Goal: Transaction & Acquisition: Purchase product/service

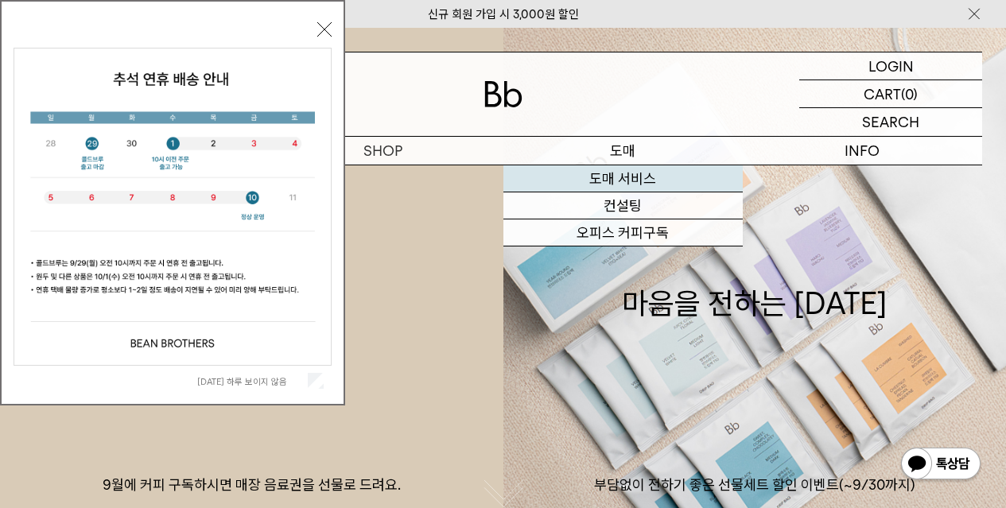
click at [627, 172] on link "도매 서비스" at bounding box center [622, 178] width 239 height 27
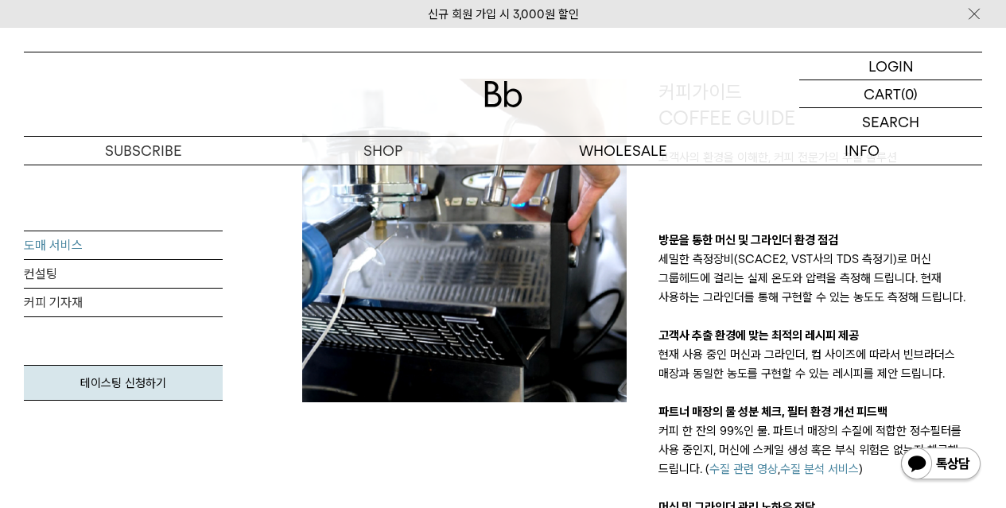
scroll to position [954, 0]
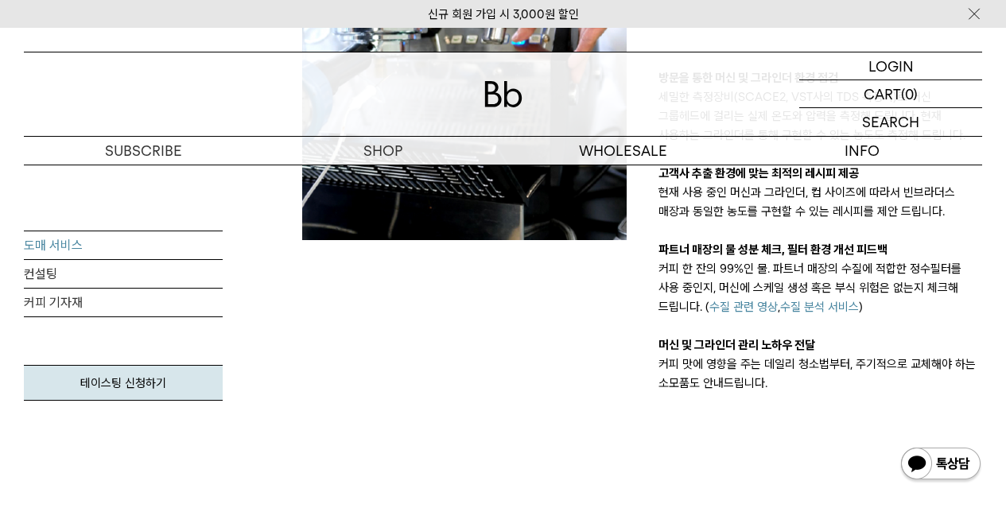
drag, startPoint x: 634, startPoint y: 353, endPoint x: 604, endPoint y: 376, distance: 37.4
click at [604, 376] on div at bounding box center [464, 155] width 356 height 476
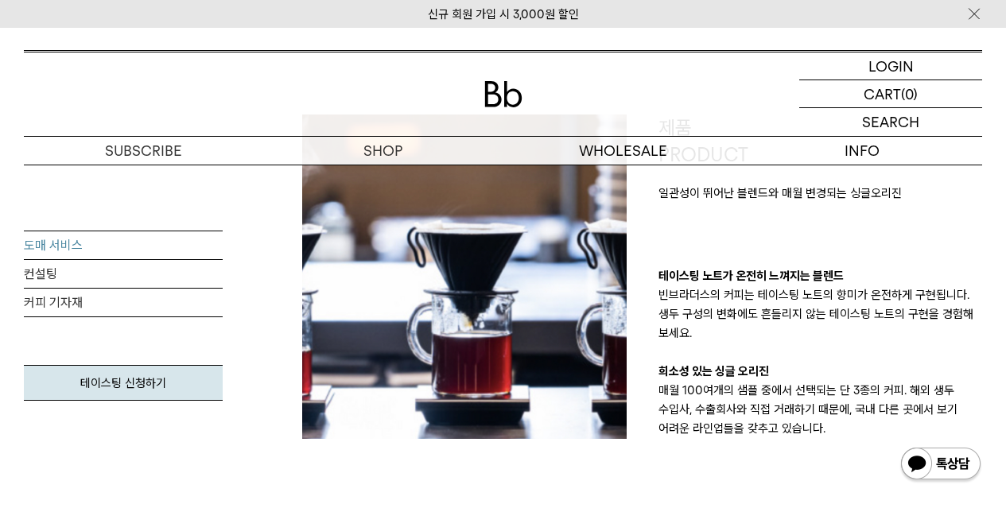
scroll to position [371, 0]
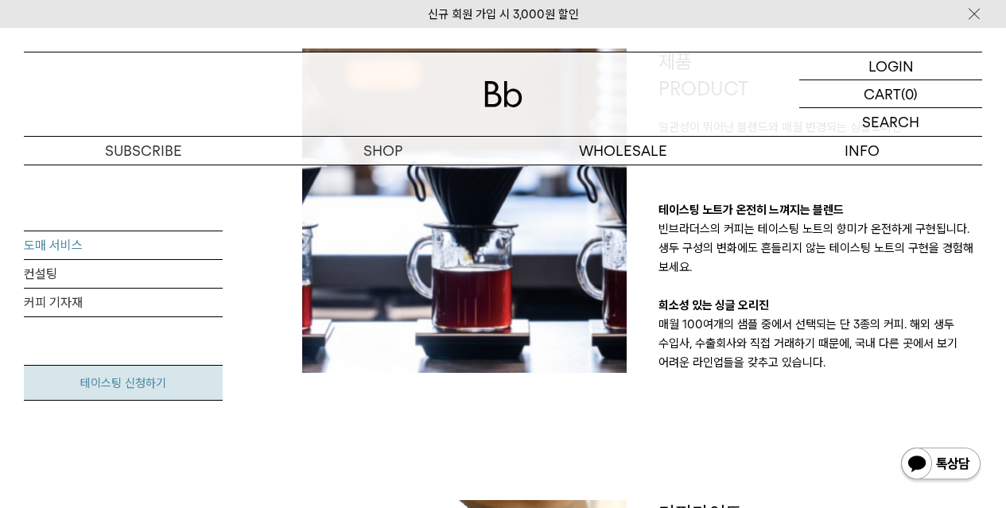
click at [168, 386] on link "테이스팅 신청하기" at bounding box center [123, 383] width 199 height 36
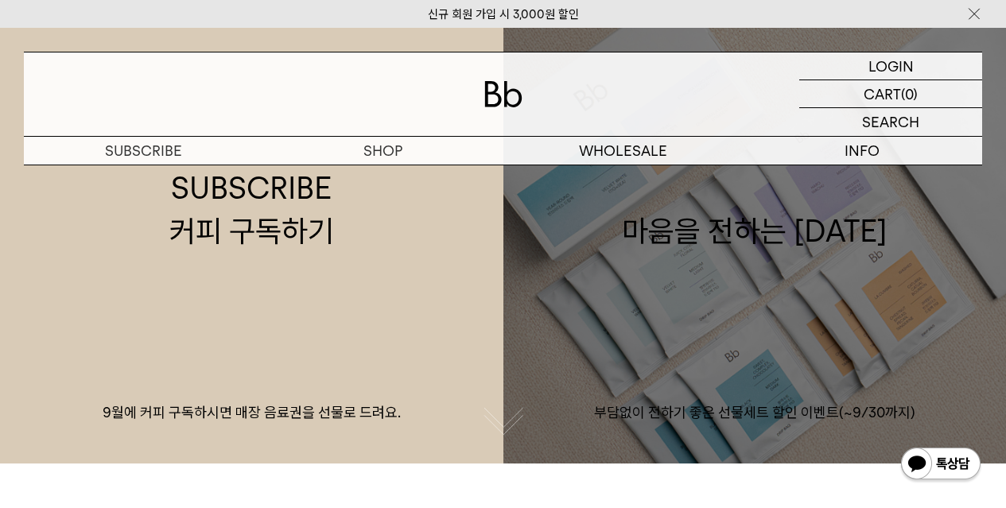
scroll to position [159, 0]
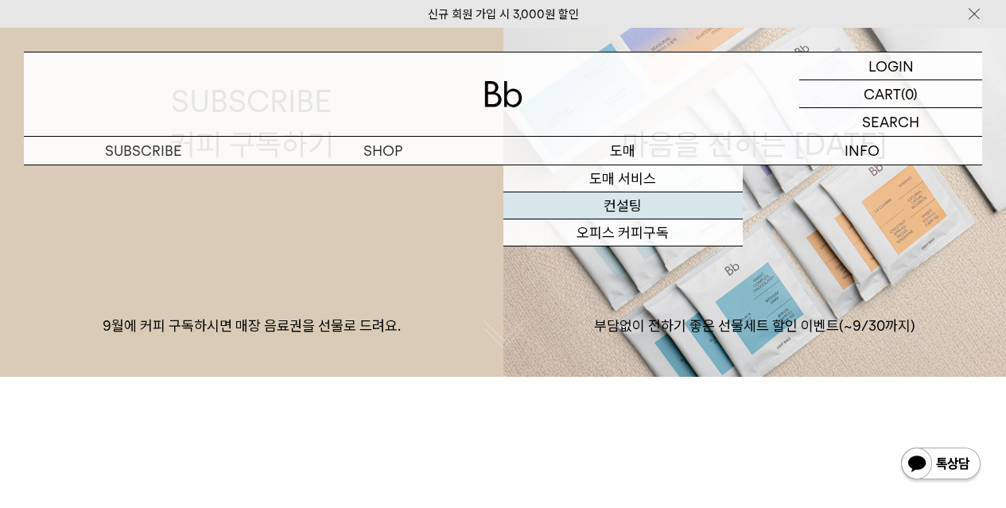
click at [642, 204] on link "컨설팅" at bounding box center [622, 205] width 239 height 27
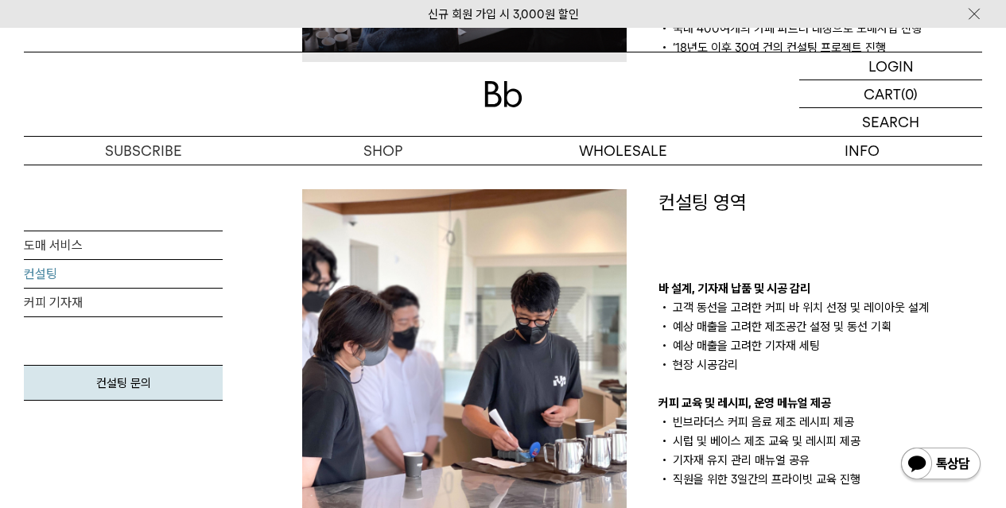
scroll to position [685, 0]
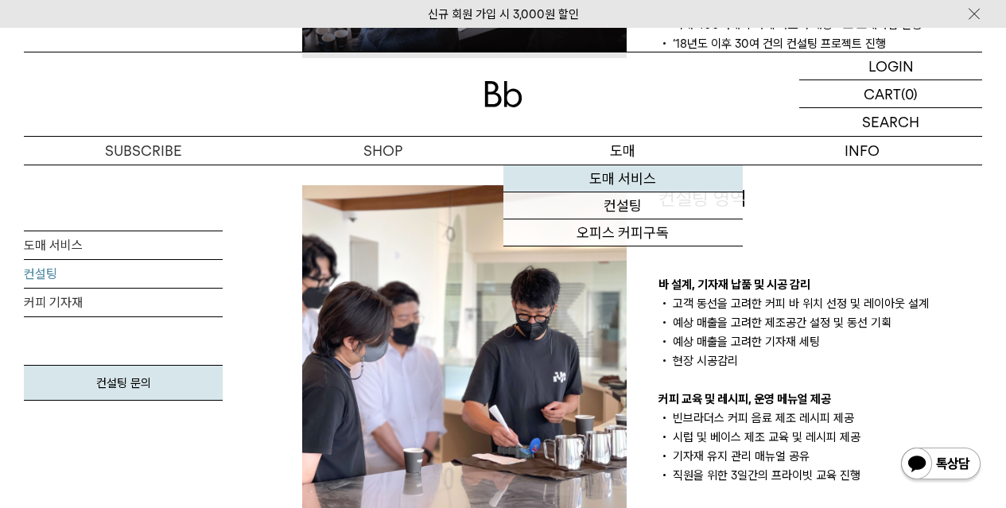
click at [648, 185] on link "도매 서비스" at bounding box center [622, 178] width 239 height 27
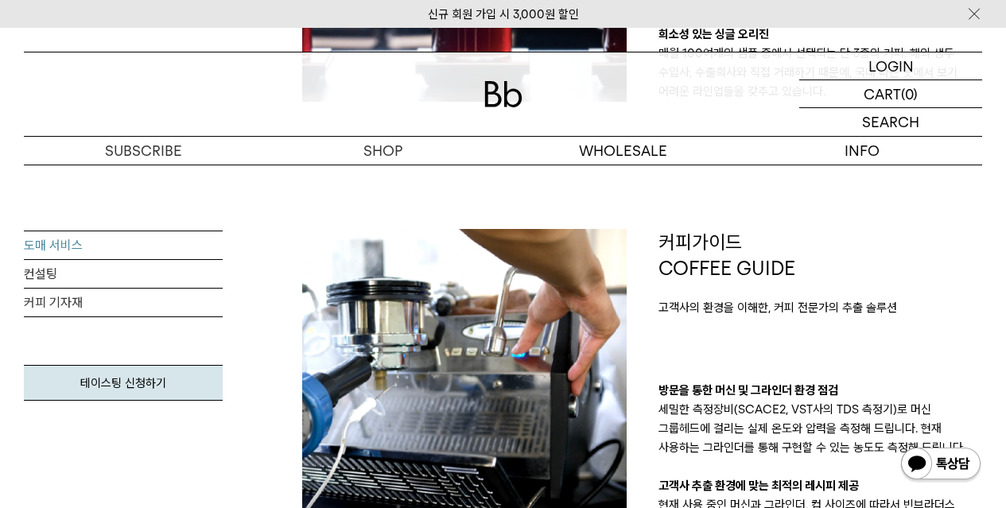
scroll to position [795, 0]
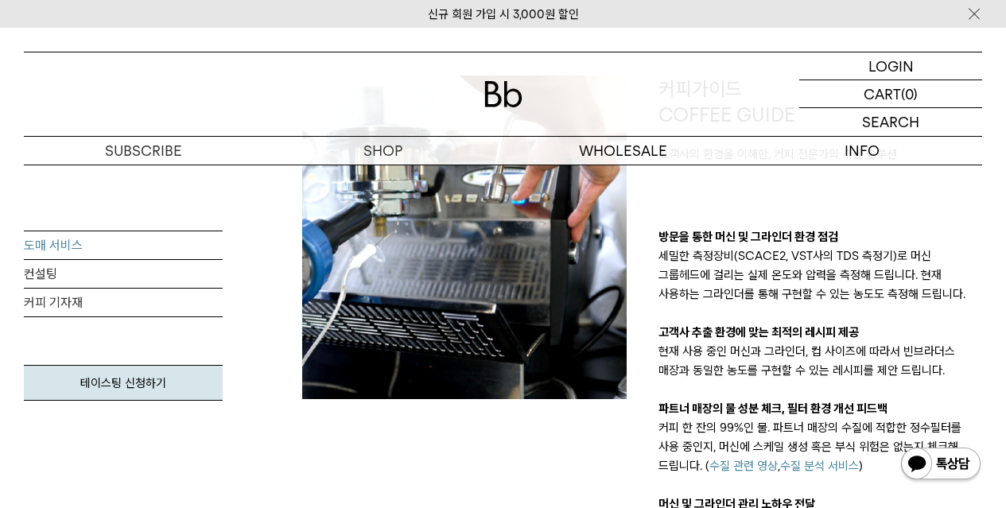
click at [912, 487] on div "방문을 통한 머신 및 그라인더 환경 점검 세밀한 측정장비(SCACE2, VST사의 TDS 측정기)로 머신 그룹헤드에 걸리는 실제 온도와 압력을…" at bounding box center [820, 389] width 324 height 324
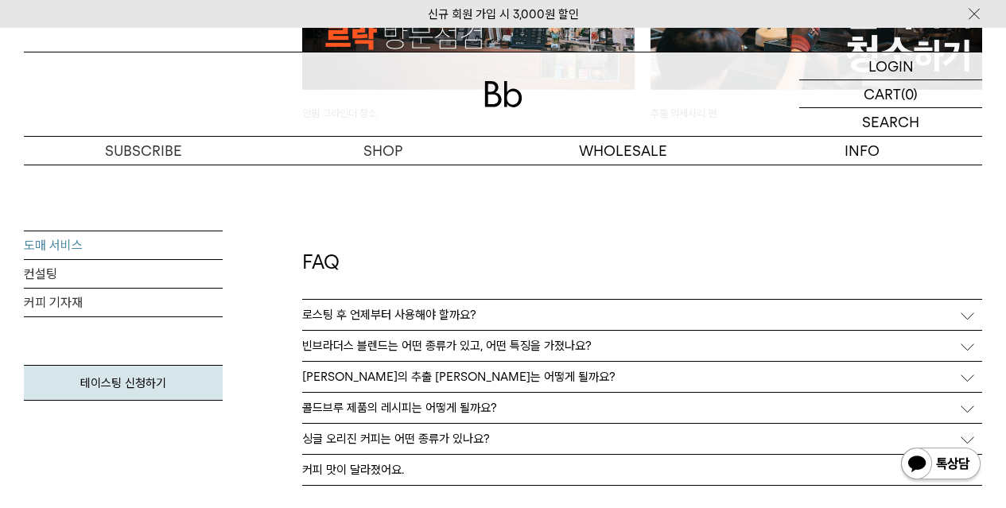
scroll to position [3744, 0]
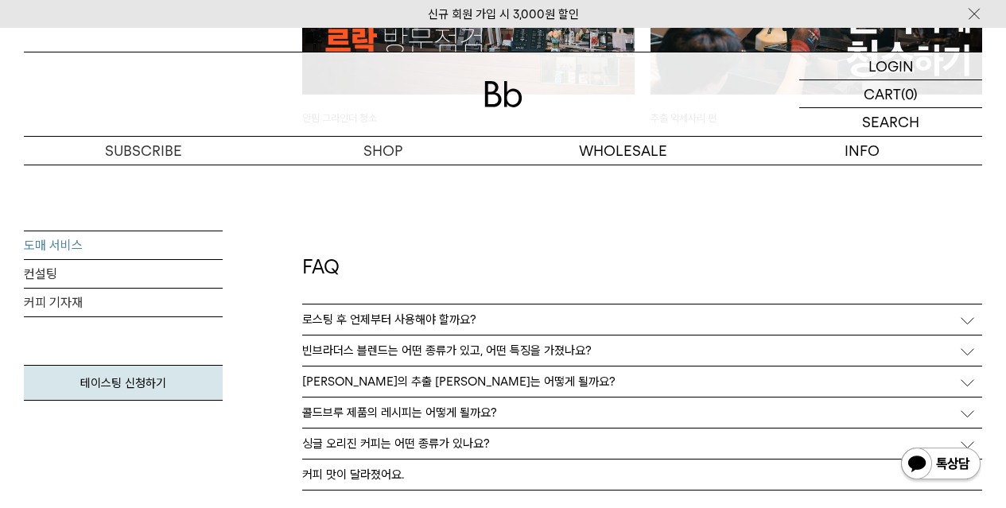
click at [638, 319] on div "로스팅 후 언제부터 사용해야 할까요?" at bounding box center [642, 320] width 680 height 30
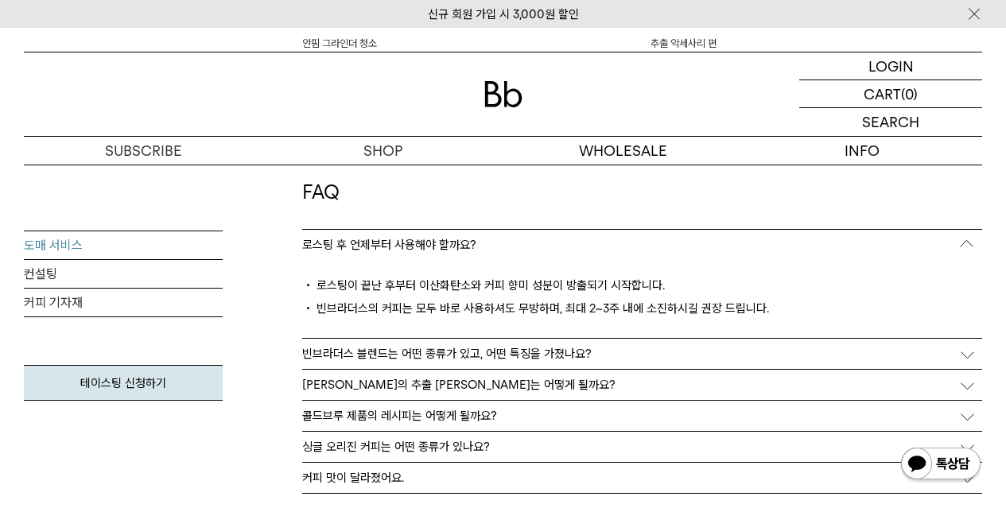
scroll to position [3823, 0]
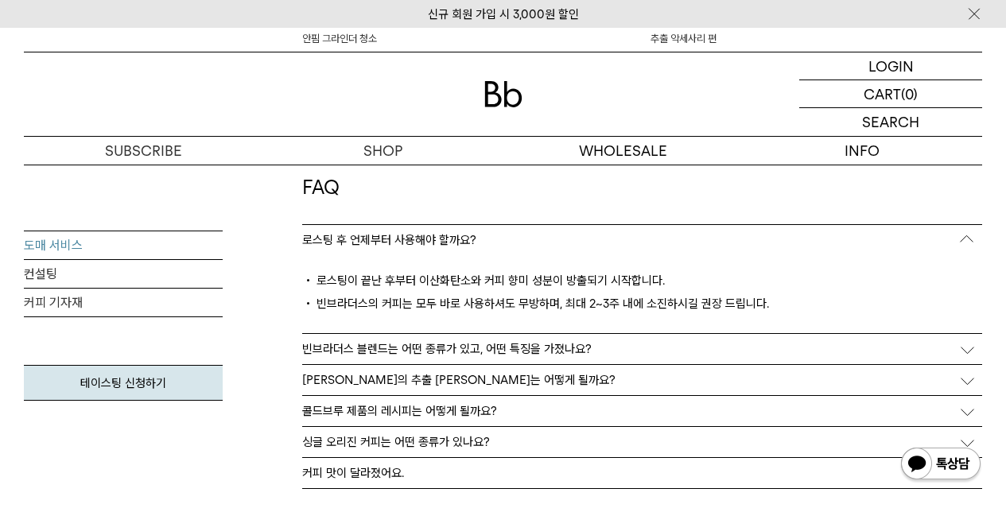
click at [620, 351] on div "빈브라더스 블렌드는 어떤 종류가 있고, 어떤 특징을 가졌나요?" at bounding box center [642, 349] width 680 height 30
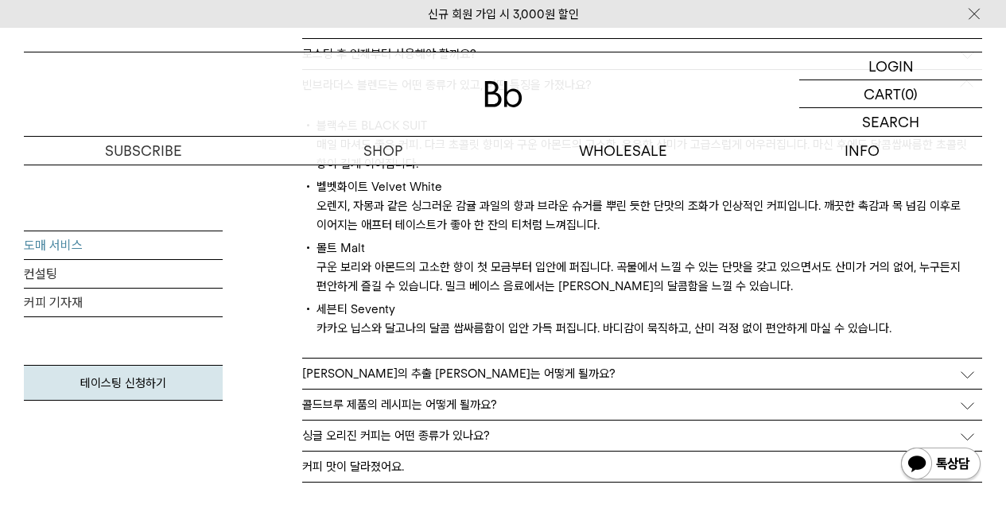
scroll to position [4115, 0]
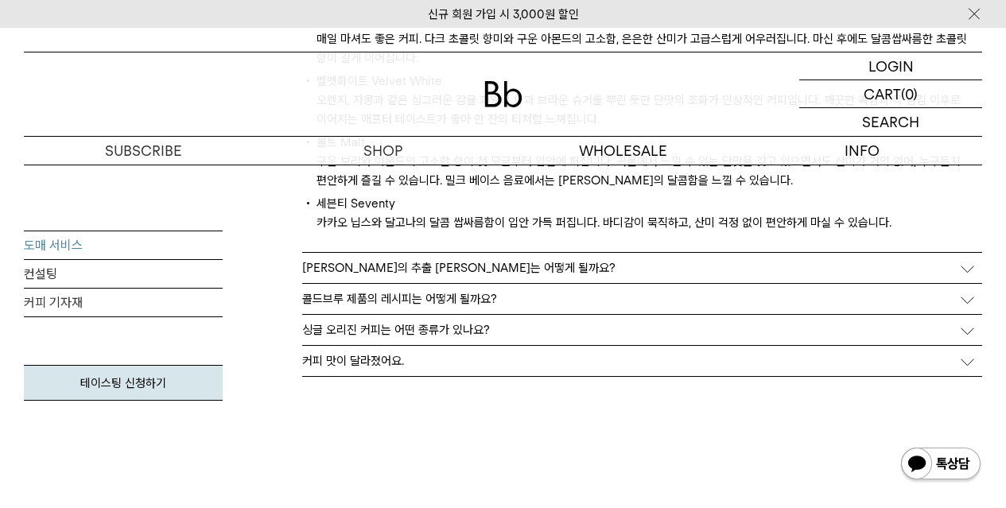
click at [487, 270] on div "블렌드의 추출 레시피는 어떻게 될까요?" at bounding box center [642, 268] width 680 height 30
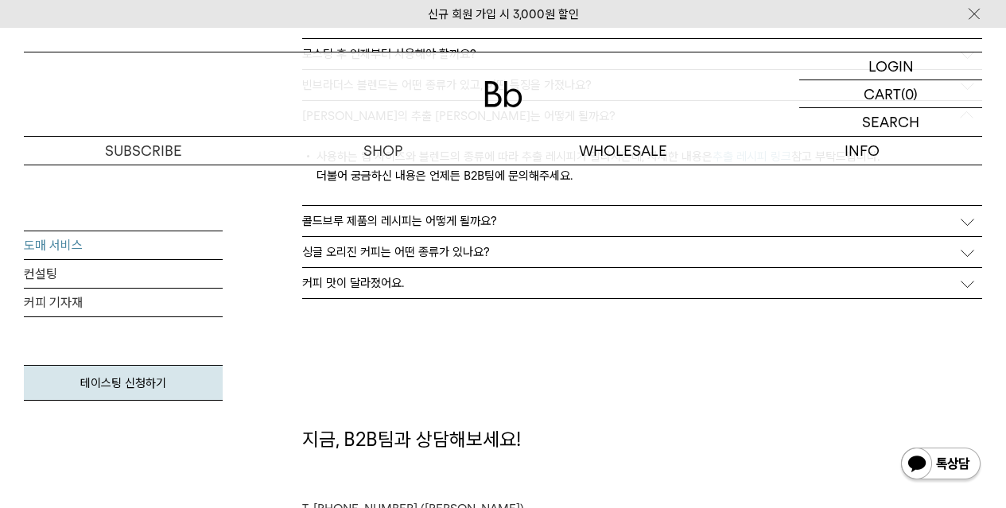
scroll to position [3930, 0]
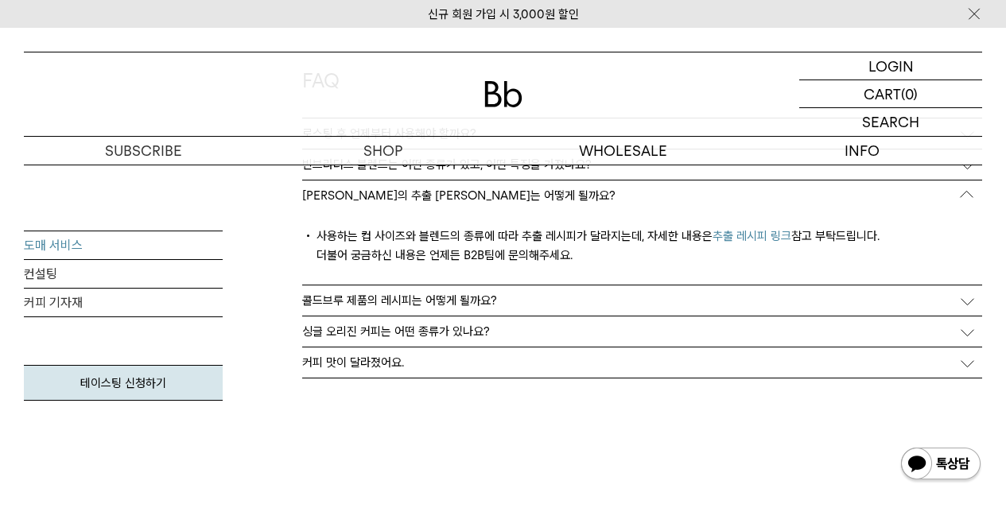
click at [495, 294] on div "콜드브루 제품의 레시피는 어떻게 될까요?" at bounding box center [642, 300] width 680 height 30
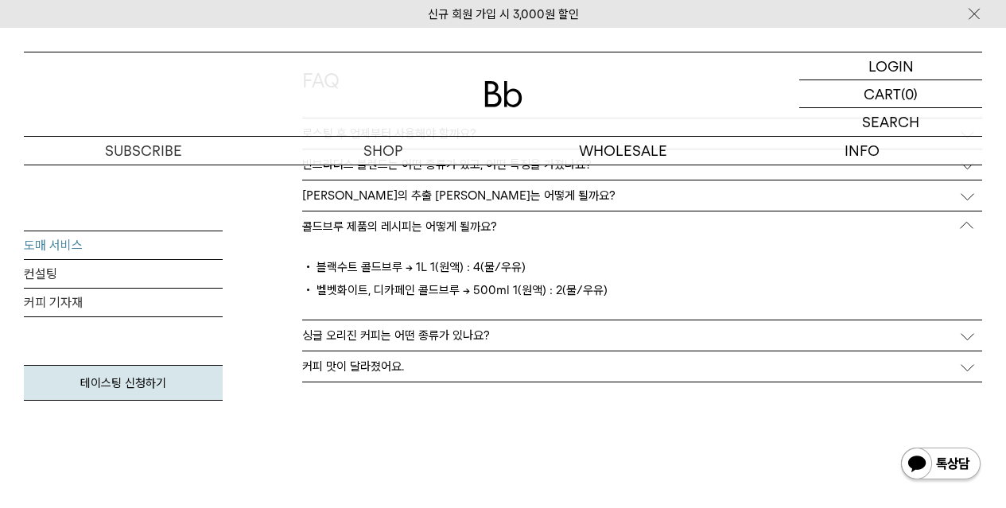
click at [476, 330] on p "싱글 오리진 커피는 어떤 종류가 있나요?" at bounding box center [396, 335] width 188 height 14
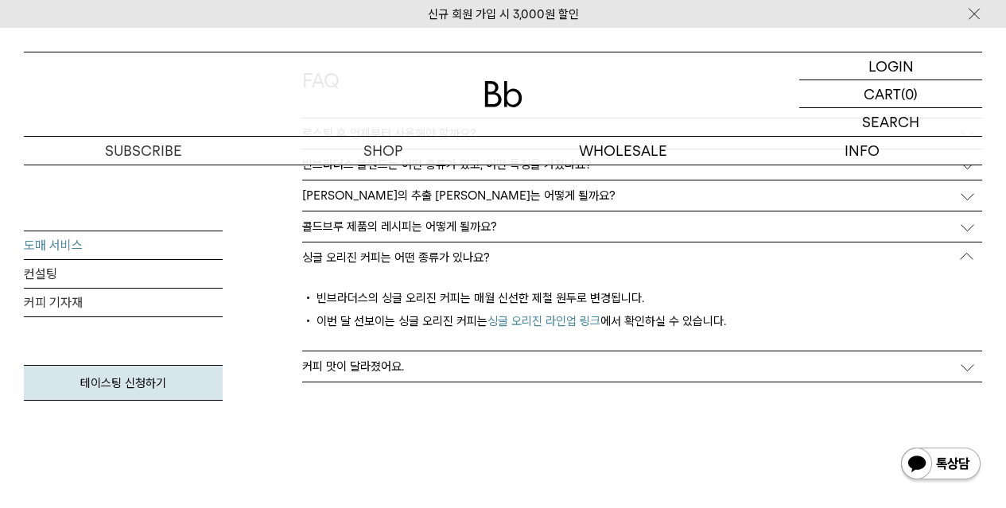
click at [430, 375] on div "커피 맛이 달라졌어요." at bounding box center [642, 366] width 680 height 30
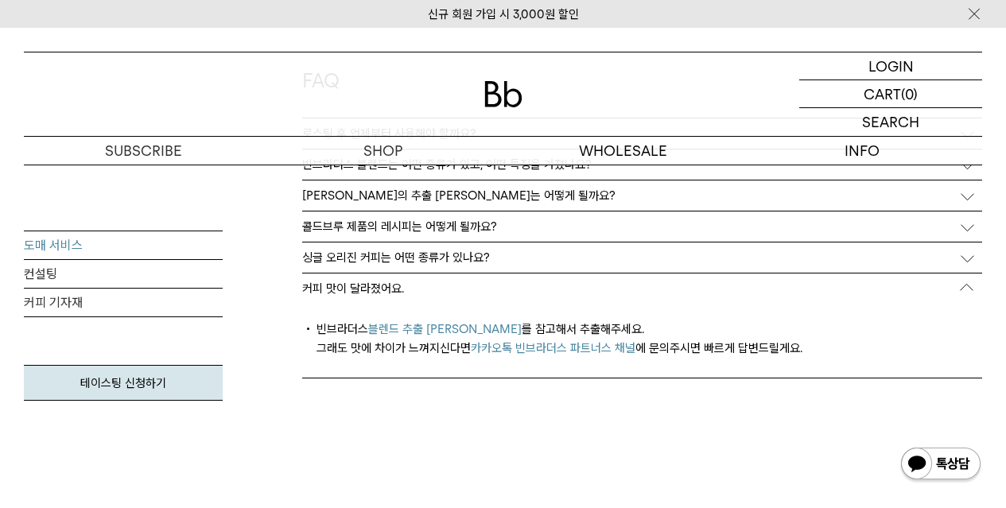
click at [431, 328] on link "블렌드 추출 레시피 링크" at bounding box center [444, 329] width 153 height 14
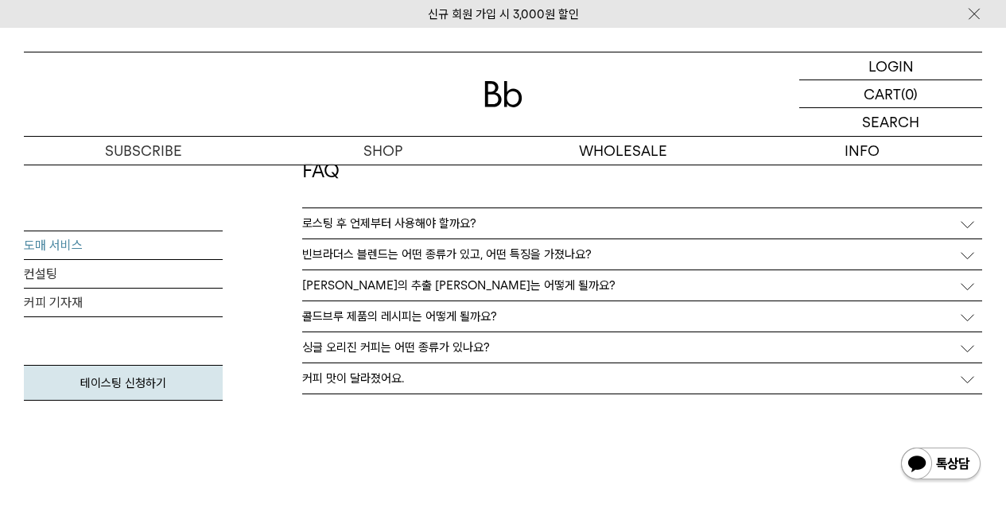
scroll to position [3903, 0]
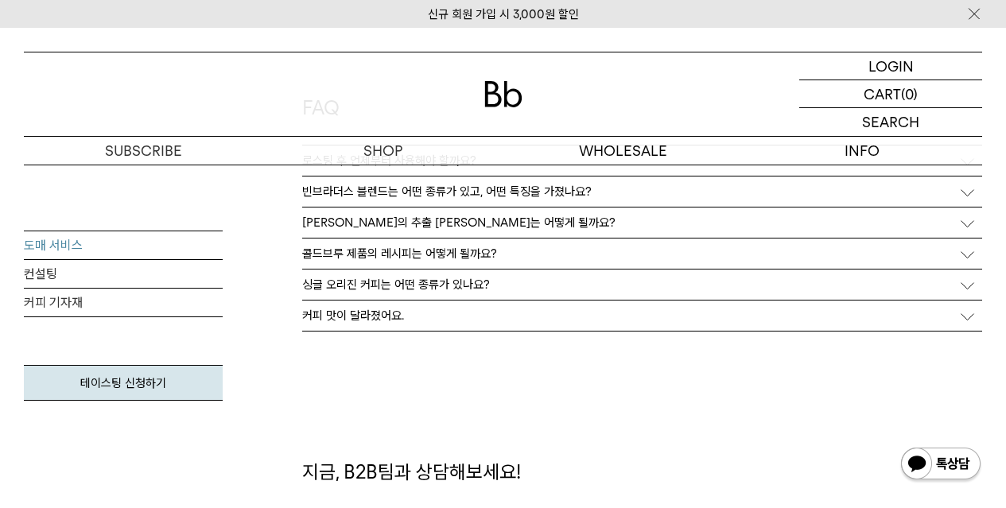
click at [503, 324] on div "커피 맛이 달라졌어요." at bounding box center [642, 316] width 680 height 30
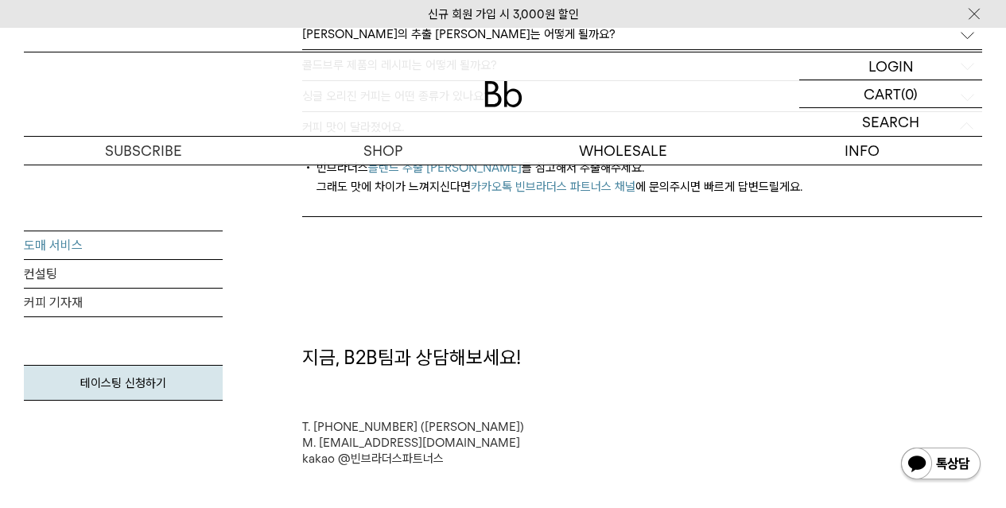
scroll to position [4062, 0]
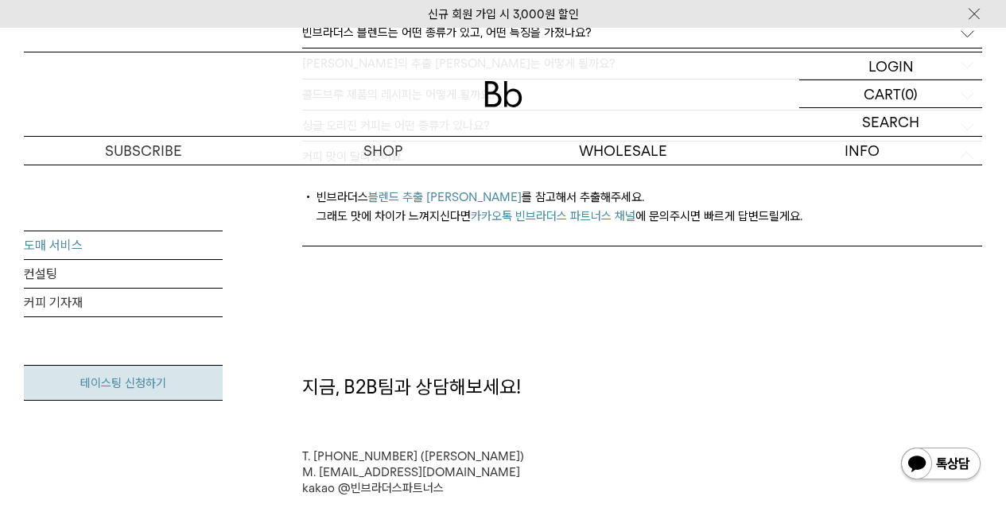
click at [87, 386] on link "테이스팅 신청하기" at bounding box center [123, 383] width 199 height 36
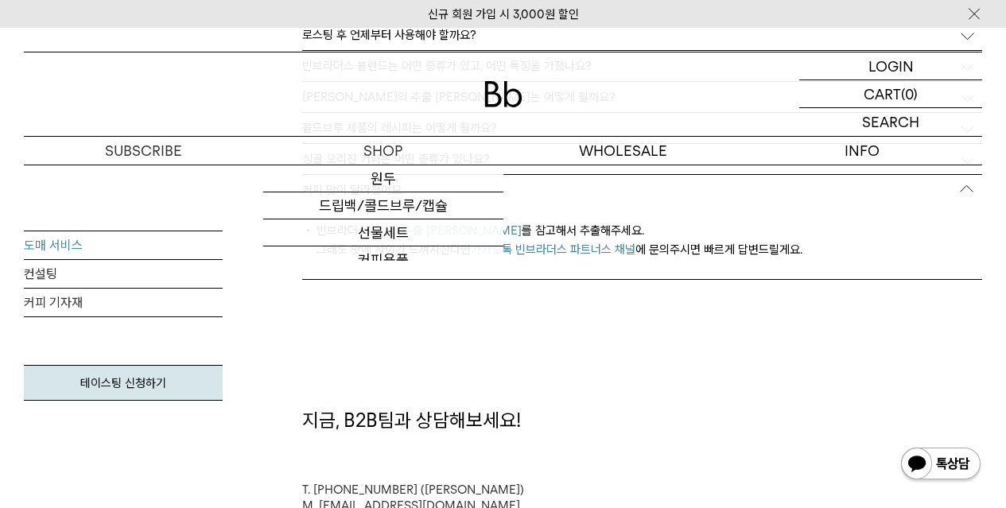
scroll to position [3930, 0]
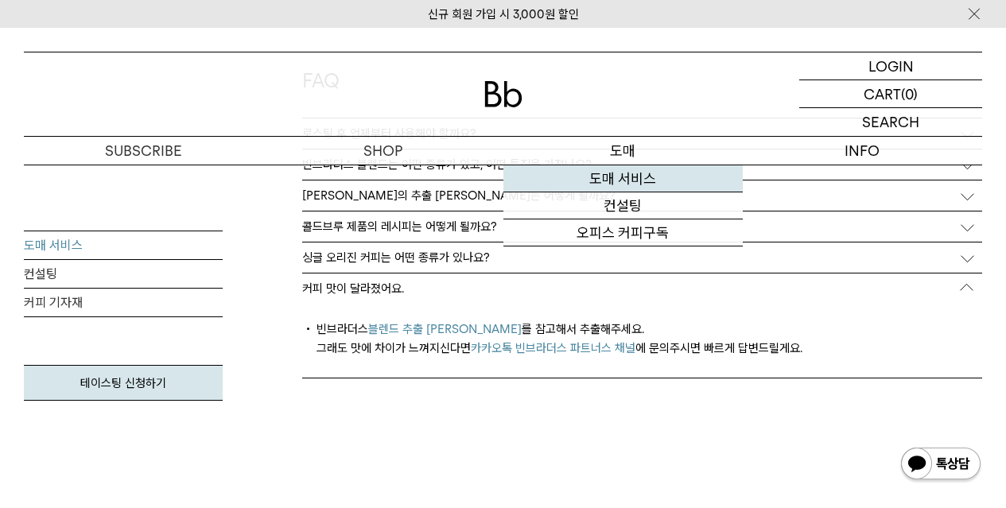
click at [635, 173] on link "도매 서비스" at bounding box center [622, 178] width 239 height 27
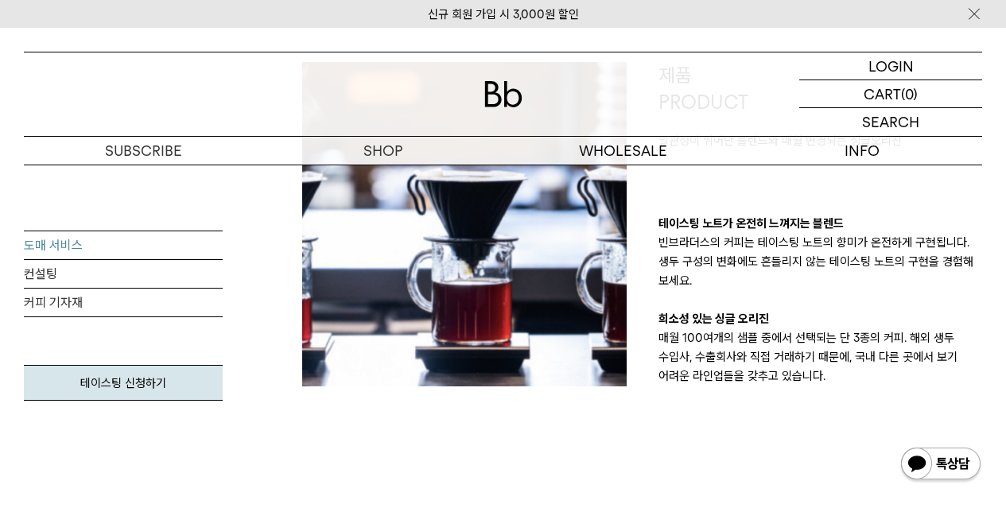
scroll to position [424, 0]
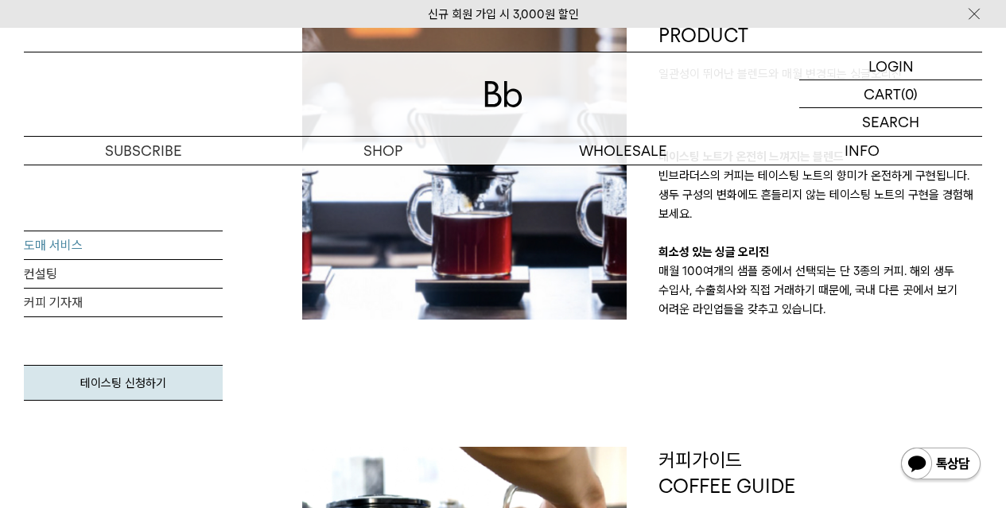
click at [383, 178] on img at bounding box center [464, 157] width 324 height 324
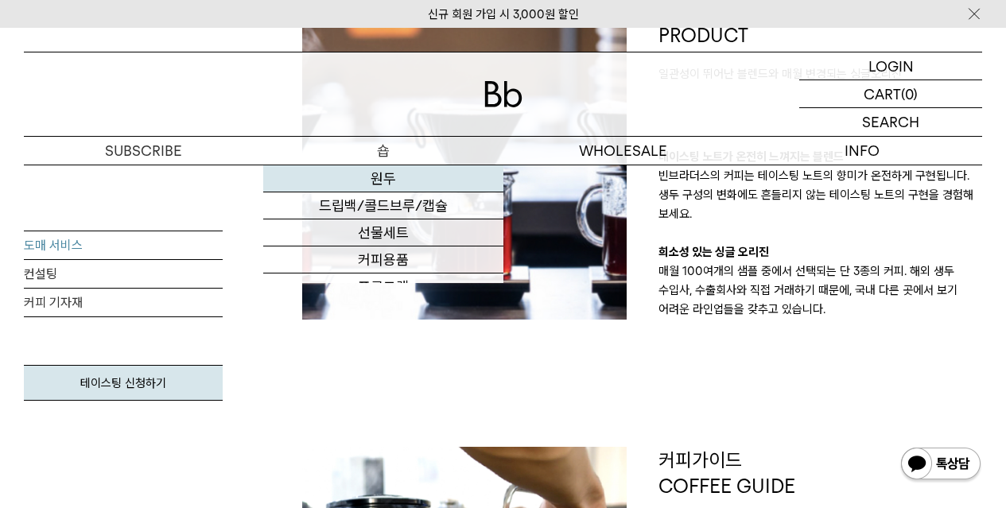
click at [387, 175] on link "원두" at bounding box center [382, 178] width 239 height 27
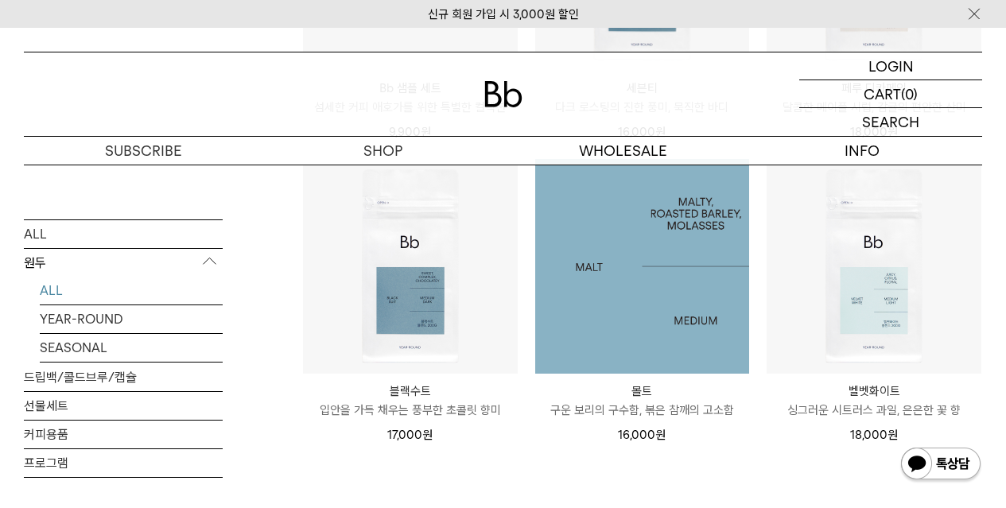
scroll to position [1113, 0]
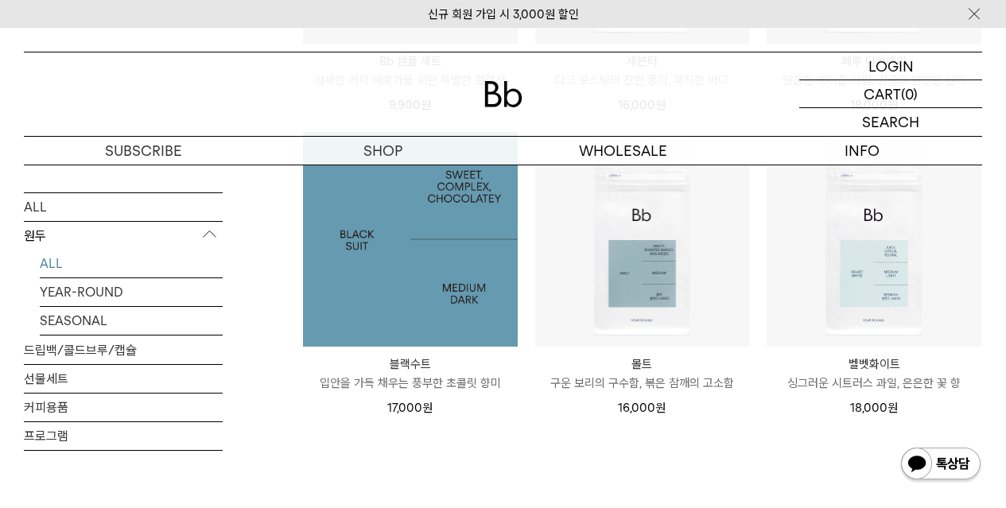
click at [430, 269] on img at bounding box center [410, 239] width 215 height 215
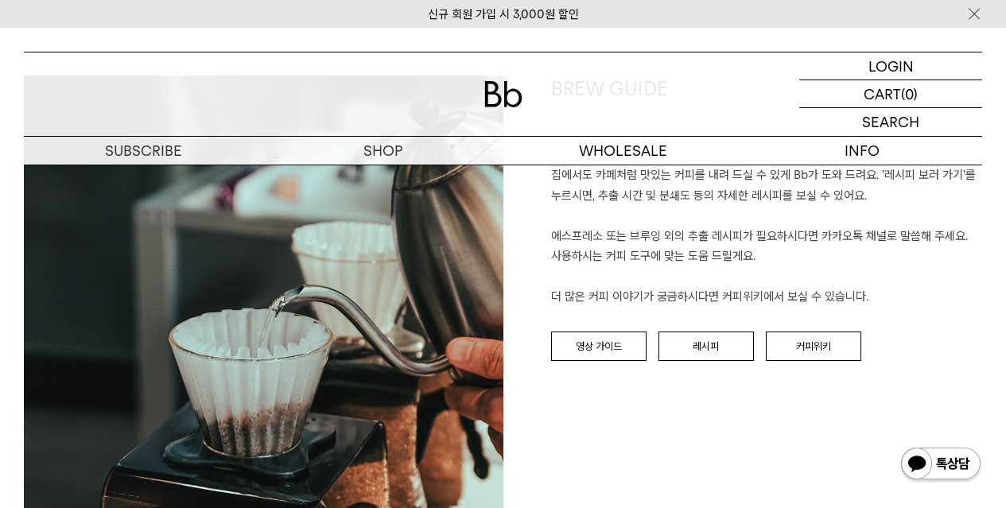
scroll to position [2310, 0]
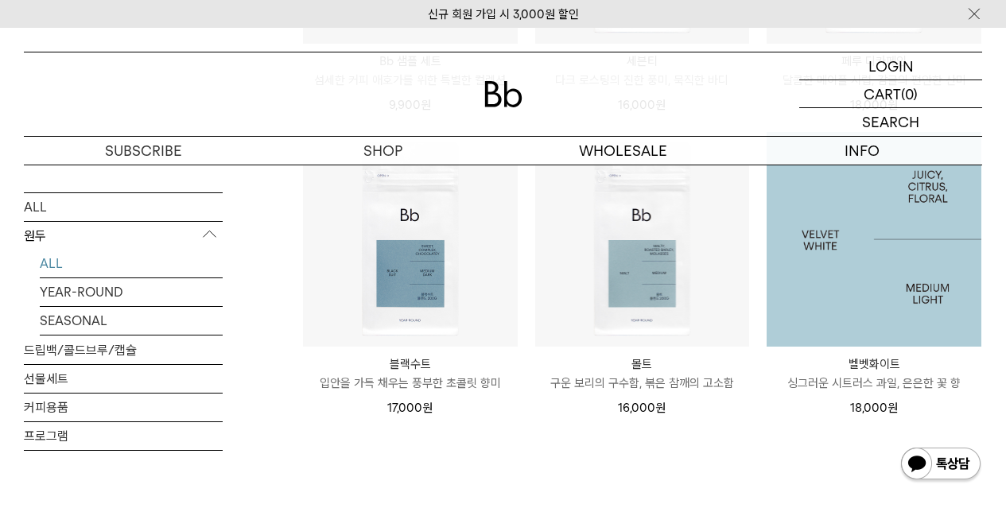
click at [901, 262] on img at bounding box center [874, 239] width 215 height 215
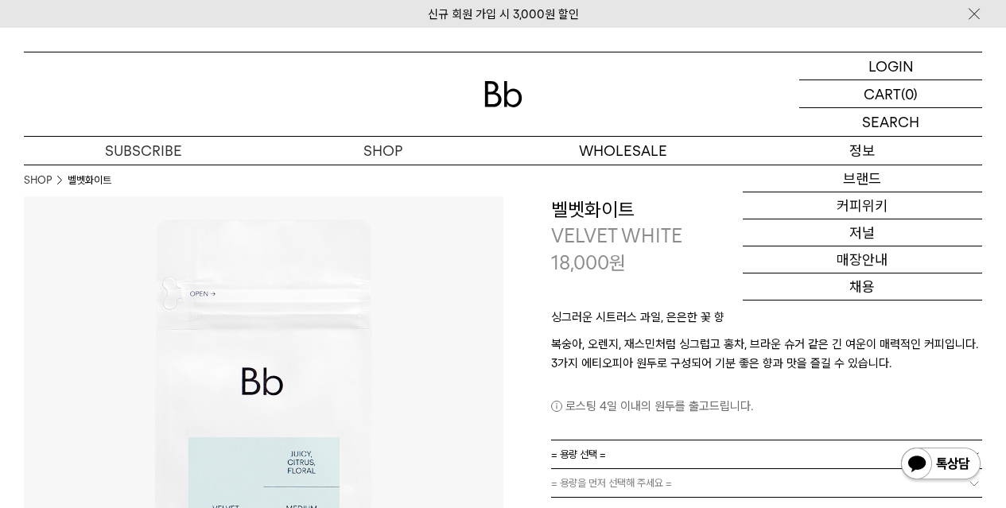
click at [856, 151] on p "정보" at bounding box center [862, 151] width 239 height 28
click at [860, 160] on p "정보" at bounding box center [862, 151] width 239 height 28
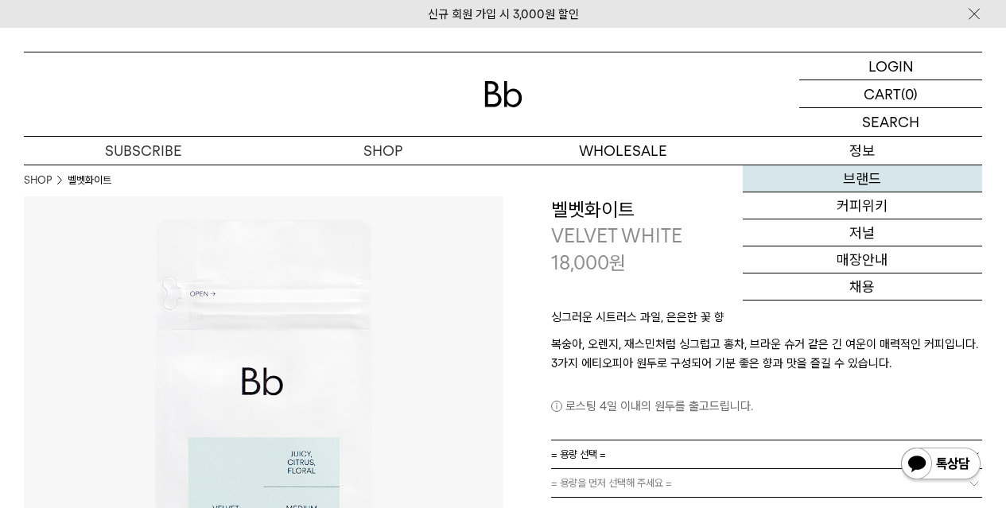
click at [860, 179] on link "브랜드" at bounding box center [862, 178] width 239 height 27
